Goal: Information Seeking & Learning: Learn about a topic

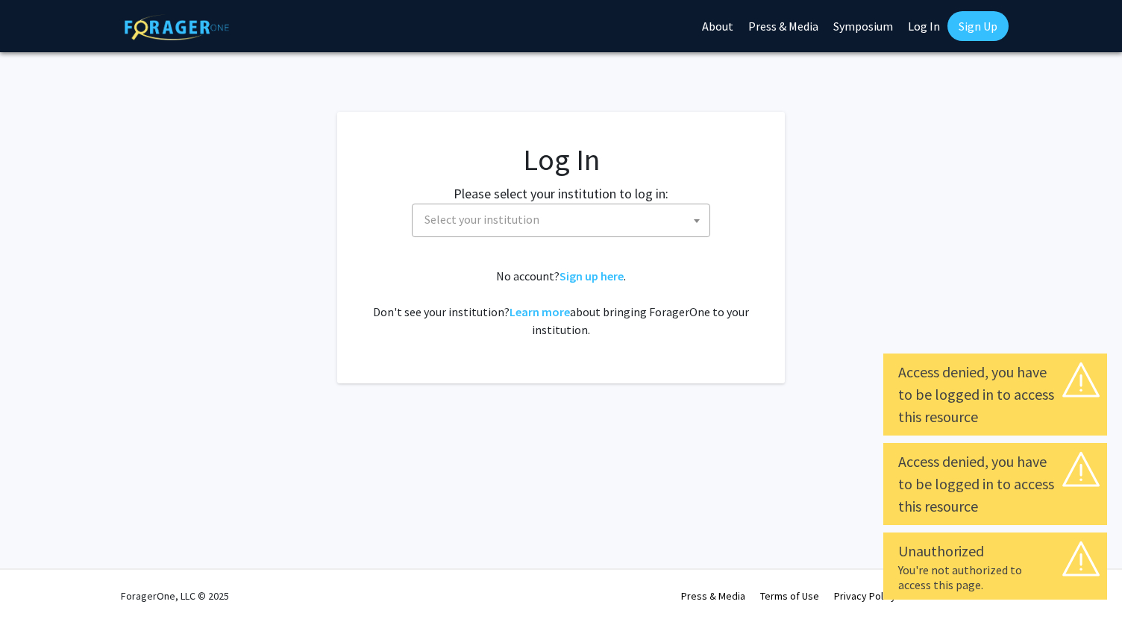
select select
click at [604, 216] on span "Select your institution" at bounding box center [563, 219] width 291 height 31
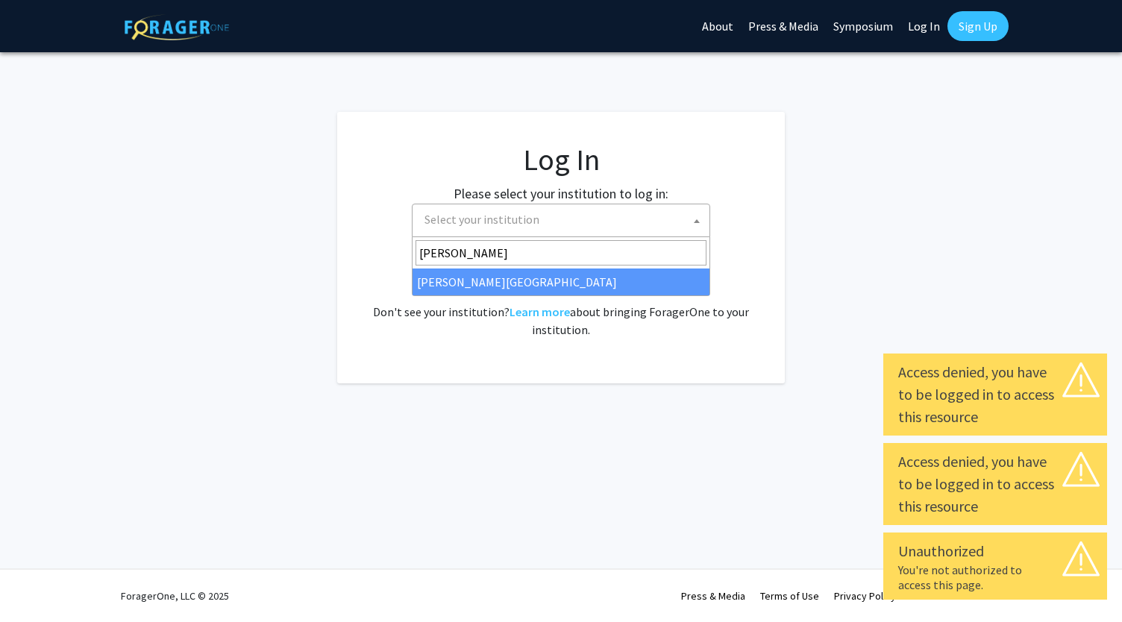
type input "[PERSON_NAME]"
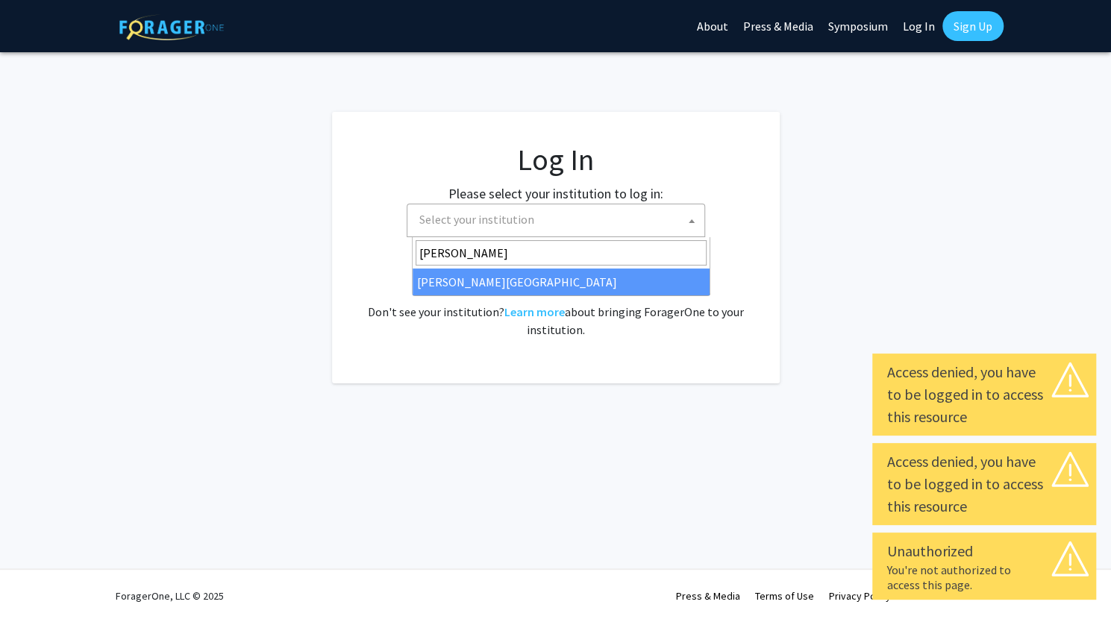
select select "24"
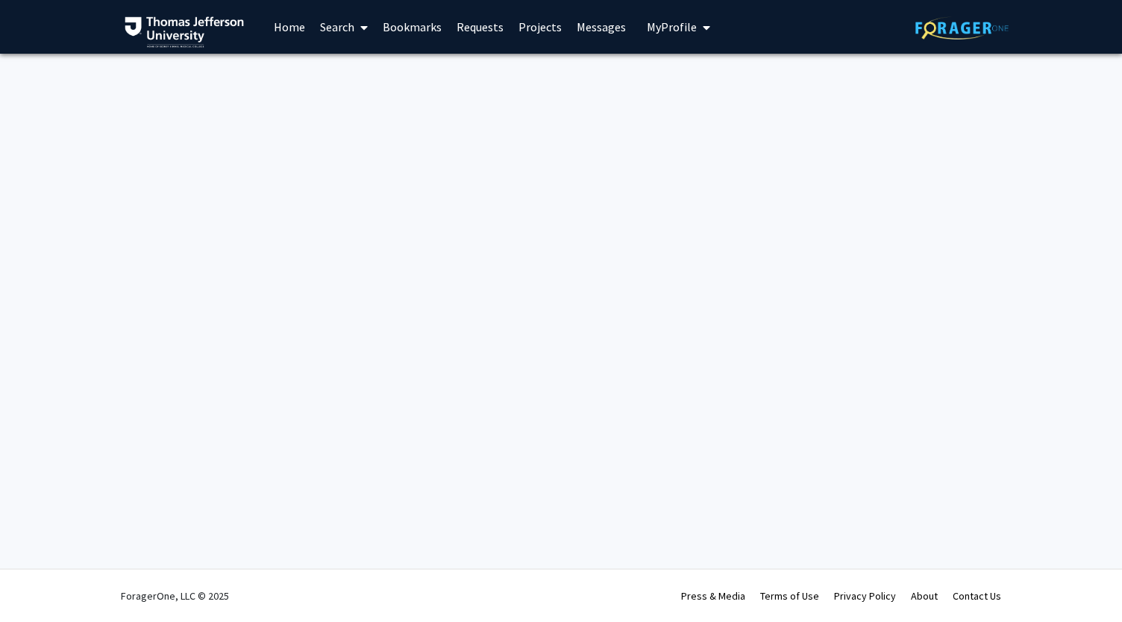
click at [295, 28] on link "Home" at bounding box center [289, 27] width 46 height 52
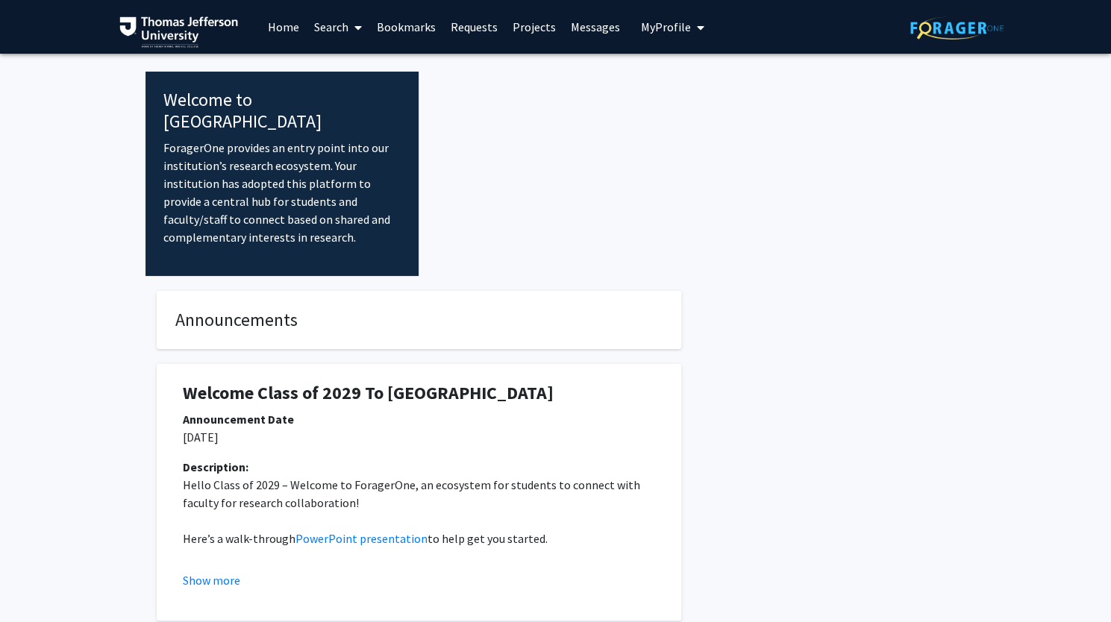
click at [340, 35] on link "Search" at bounding box center [338, 27] width 63 height 52
click at [345, 57] on span "Faculty/Staff" at bounding box center [362, 69] width 110 height 30
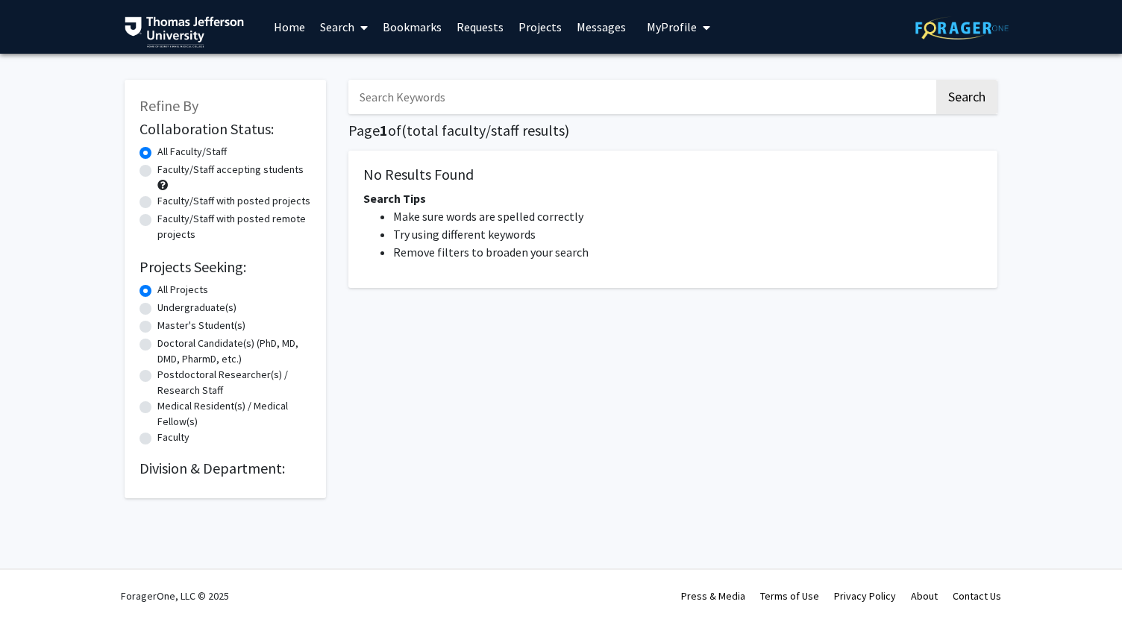
click at [159, 307] on label "Undergraduate(s)" at bounding box center [196, 308] width 79 height 16
click at [159, 307] on input "Undergraduate(s)" at bounding box center [162, 305] width 10 height 10
radio input "true"
click at [152, 331] on div "Master's Student(s)" at bounding box center [225, 327] width 172 height 18
click at [157, 330] on label "Master's Student(s)" at bounding box center [201, 326] width 88 height 16
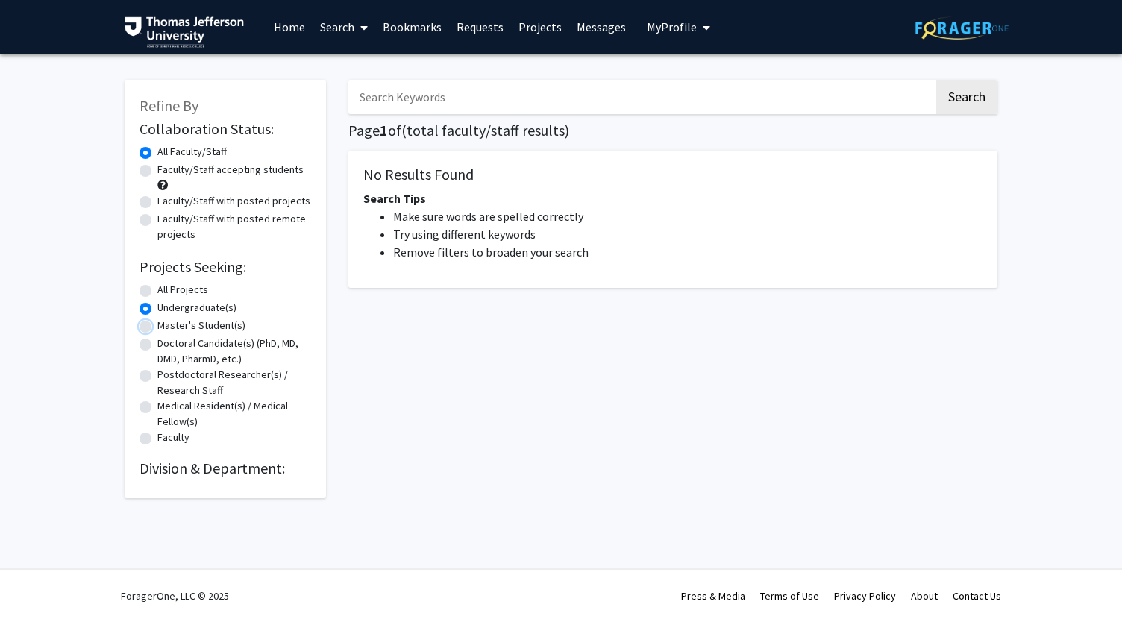
click at [157, 327] on input "Master's Student(s)" at bounding box center [162, 323] width 10 height 10
radio input "true"
click at [157, 173] on label "Faculty/Staff accepting students" at bounding box center [230, 170] width 146 height 16
click at [157, 172] on input "Faculty/Staff accepting students" at bounding box center [162, 167] width 10 height 10
radio input "true"
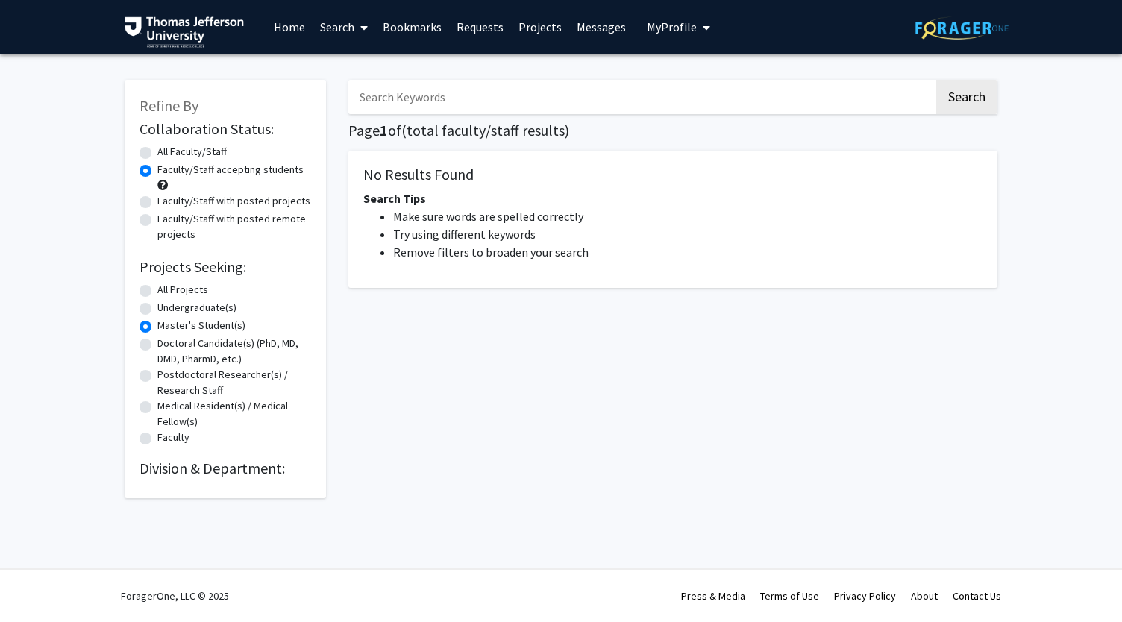
click at [154, 450] on div "Collaboration Status: Collaboration Status All Faculty/Staff Collaboration Stat…" at bounding box center [225, 297] width 172 height 360
click at [157, 437] on label "Faculty" at bounding box center [173, 438] width 32 height 16
click at [157, 437] on input "Faculty" at bounding box center [162, 435] width 10 height 10
radio input "true"
click at [154, 466] on h2 "Division & Department:" at bounding box center [225, 469] width 172 height 18
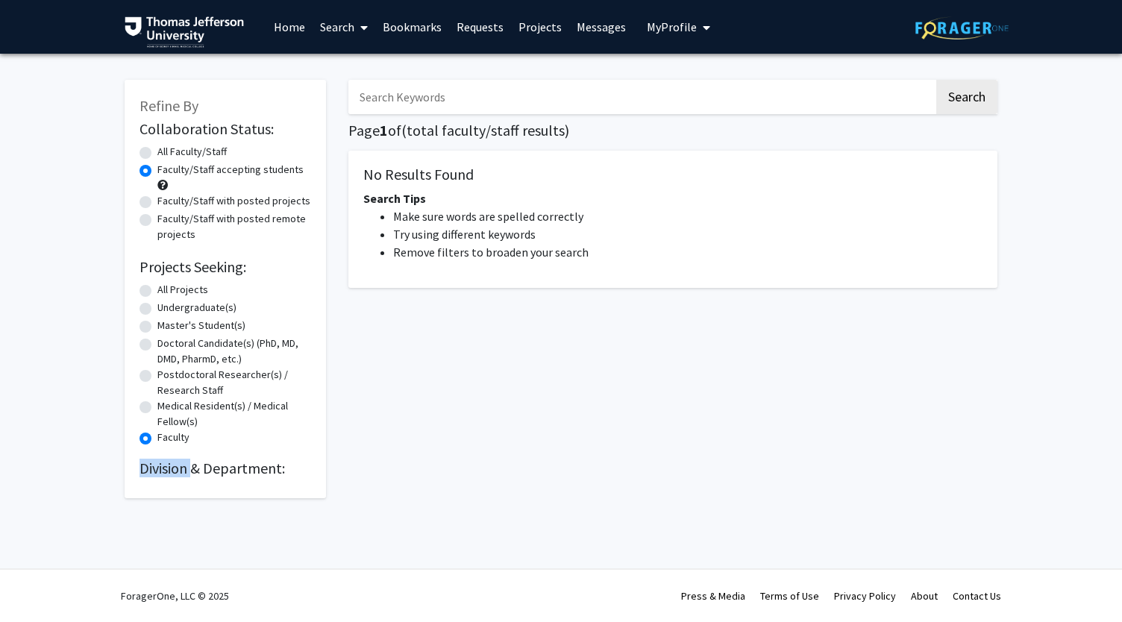
click at [154, 466] on h2 "Division & Department:" at bounding box center [225, 469] width 172 height 18
click at [615, 46] on link "Messages" at bounding box center [601, 27] width 64 height 52
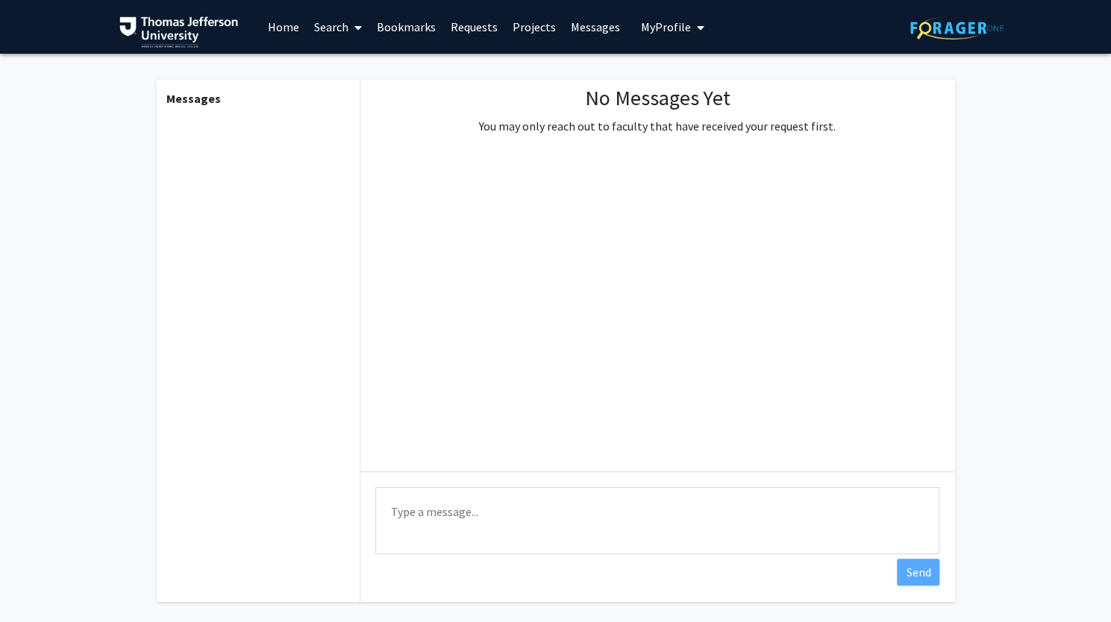
click at [565, 34] on link "Messages" at bounding box center [595, 27] width 64 height 52
click at [529, 34] on link "Projects" at bounding box center [534, 27] width 58 height 52
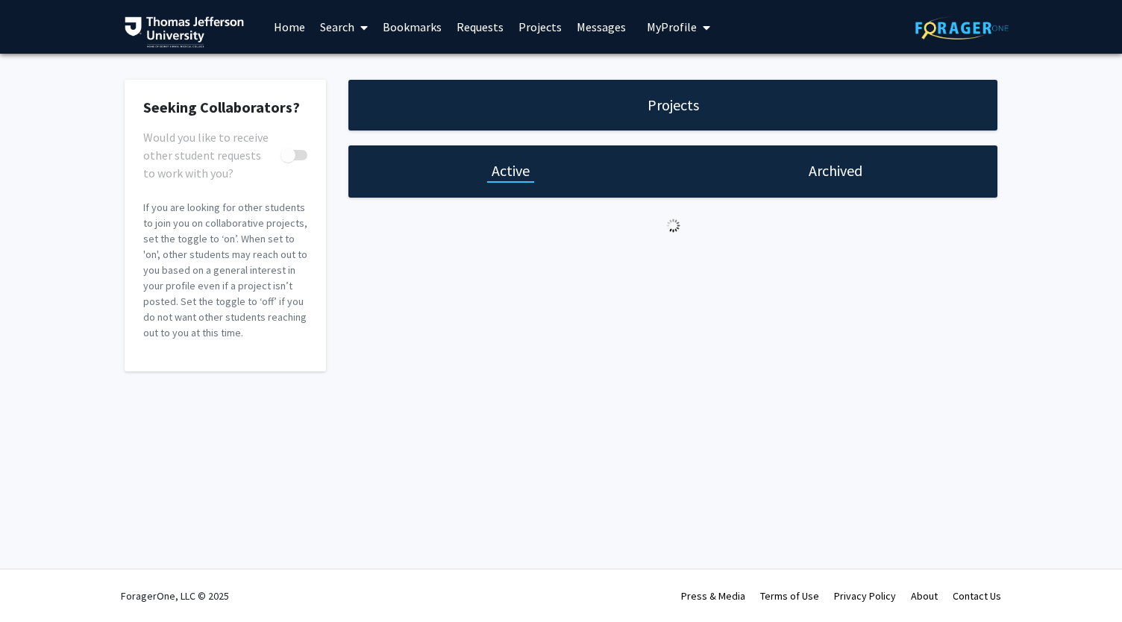
click at [828, 170] on h1 "Archived" at bounding box center [836, 170] width 54 height 21
